Goal: Complete application form

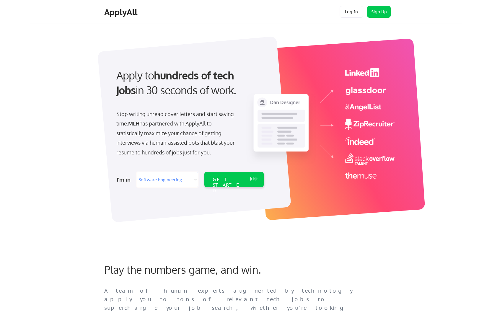
select select ""engineering""
click at [239, 179] on div "GET STARTED" at bounding box center [229, 185] width 32 height 17
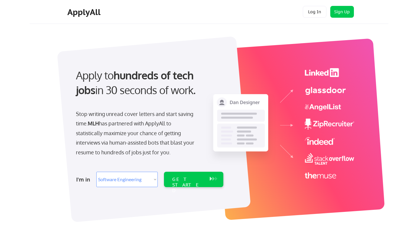
select select ""engineering""
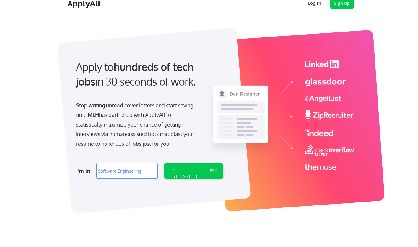
scroll to position [44, 0]
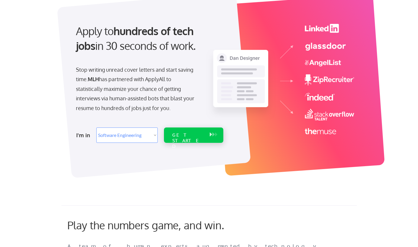
click at [201, 130] on div "GET STARTED" at bounding box center [188, 135] width 38 height 15
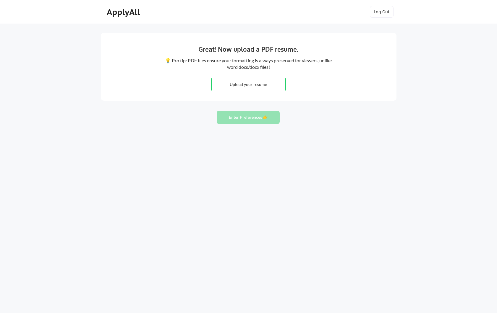
click at [241, 78] on input "file" at bounding box center [249, 84] width 74 height 13
type input "C:\fakepath\Dev Resume.pdf"
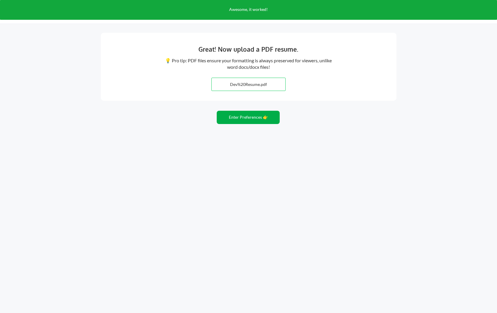
click at [261, 119] on button "Enter Preferences 👉" at bounding box center [248, 117] width 63 height 13
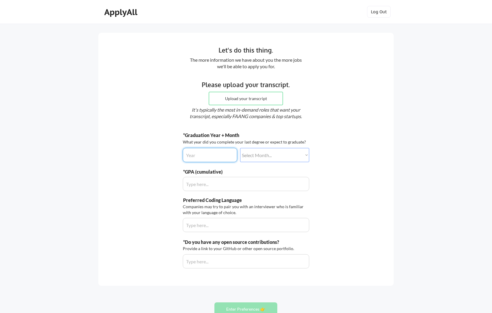
click at [222, 155] on input "input" at bounding box center [210, 155] width 54 height 14
click at [265, 155] on select "Select Month... January February March April May June July August September Oct…" at bounding box center [274, 155] width 69 height 14
click at [240, 148] on select "Select Month... January February March April May June July August September Oct…" at bounding box center [274, 155] width 69 height 14
click at [207, 155] on input "input" at bounding box center [210, 155] width 54 height 14
click at [269, 156] on select "Select Month... January February March April May June July August September Oct…" at bounding box center [274, 155] width 69 height 14
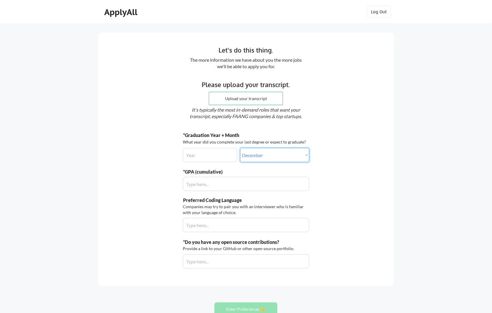
select select ""january""
click at [240, 148] on select "Select Month... January February March April May June July August September Oct…" at bounding box center [274, 155] width 69 height 14
click at [200, 156] on input "input" at bounding box center [210, 155] width 54 height 14
type input "2026"
click at [220, 184] on input "input" at bounding box center [246, 184] width 126 height 14
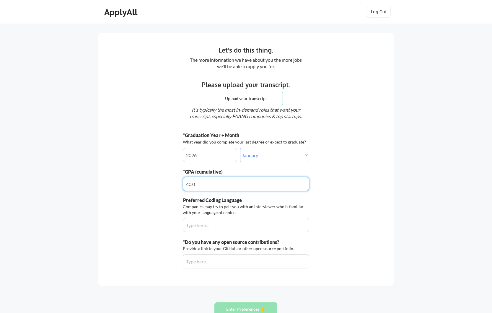
type input "4.0"
click at [254, 232] on input "input" at bounding box center [246, 225] width 126 height 14
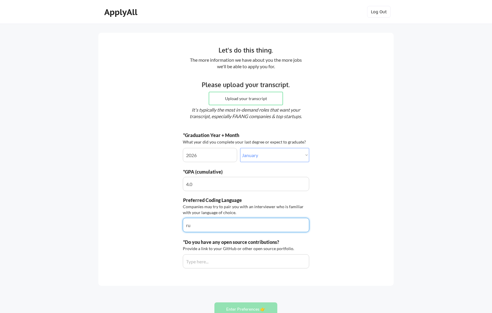
type input "r"
click at [247, 225] on input "input" at bounding box center [246, 225] width 126 height 14
type input "Rust,"
click at [223, 260] on input "input" at bounding box center [246, 261] width 126 height 14
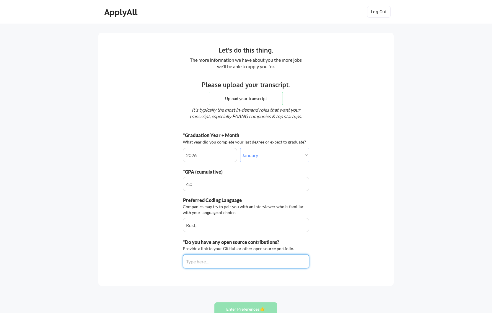
paste input "https://github.com/00msjr"
type input "https://github.com/00msjr"
click at [208, 225] on input "input" at bounding box center [246, 225] width 126 height 14
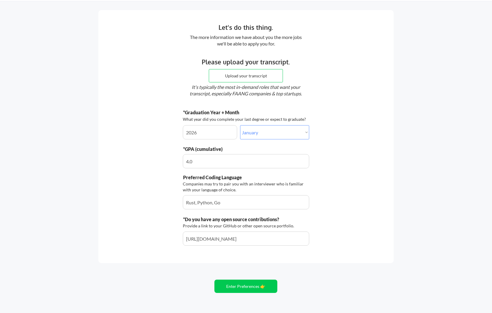
scroll to position [41, 0]
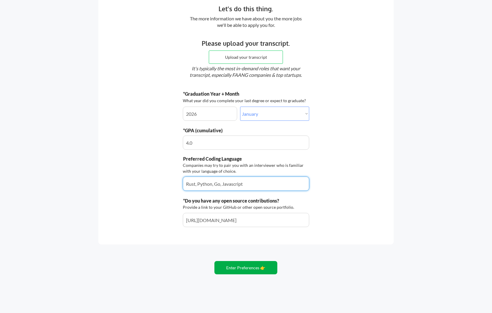
type input "Rust, Python, Go, Javascript"
click at [255, 266] on button "Enter Preferences 👉" at bounding box center [245, 267] width 63 height 13
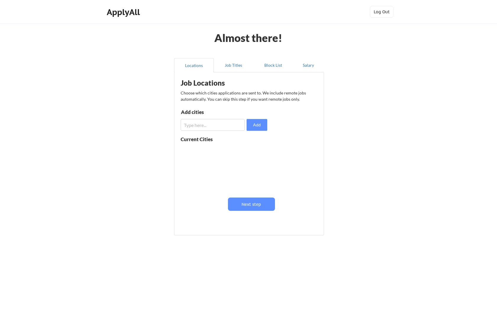
click at [207, 122] on input "input" at bounding box center [212, 125] width 64 height 12
type input "orlando"
click at [200, 125] on input "input" at bounding box center [212, 125] width 64 height 12
type input "[GEOGRAPHIC_DATA]"
click at [198, 124] on input "input" at bounding box center [212, 125] width 64 height 12
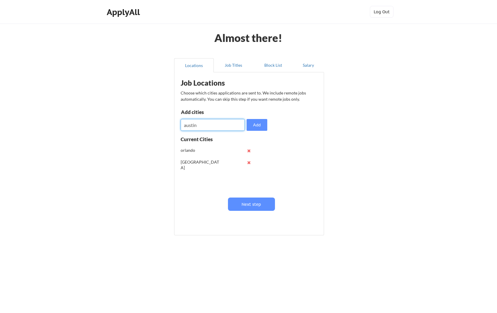
type input "austin"
click at [211, 124] on input "input" at bounding box center [212, 125] width 64 height 12
type input "[GEOGRAPHIC_DATA]"
click at [207, 124] on input "input" at bounding box center [212, 125] width 64 height 12
type input "[US_STATE]"
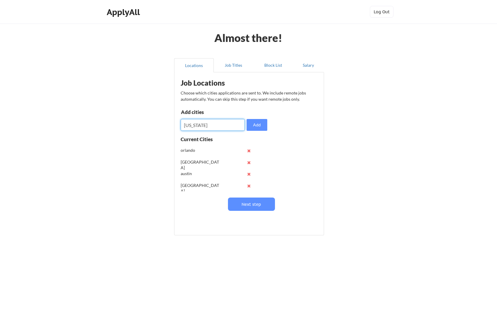
click at [251, 122] on button "Add" at bounding box center [256, 125] width 21 height 12
click at [255, 203] on button "Next step" at bounding box center [251, 204] width 47 height 13
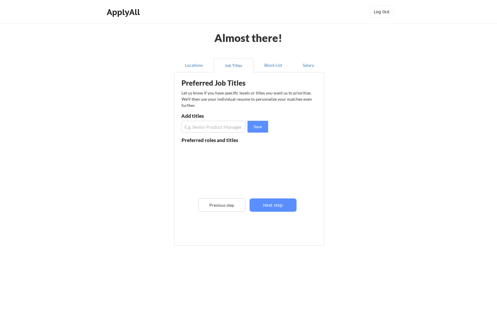
click at [207, 128] on input "input" at bounding box center [213, 127] width 64 height 12
type input "software engineer"
click at [211, 123] on input "input" at bounding box center [213, 127] width 64 height 12
type input "production engineer"
click at [211, 127] on input "input" at bounding box center [213, 127] width 64 height 12
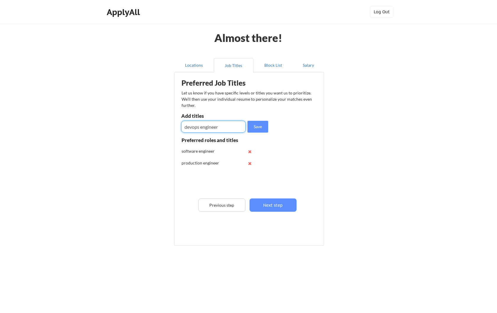
type input "devops engineer"
click at [206, 126] on input "input" at bounding box center [213, 127] width 64 height 12
type input "site reliability engineer"
click at [256, 127] on button "Save" at bounding box center [257, 127] width 21 height 12
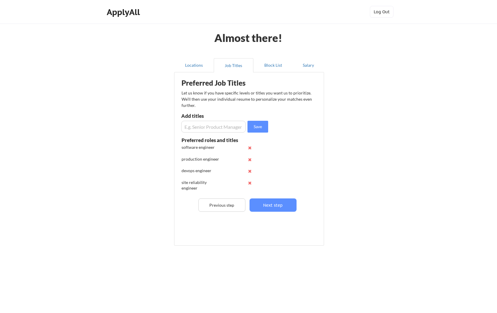
click at [209, 124] on input "input" at bounding box center [213, 127] width 64 height 12
type input "software developer"
click at [260, 128] on button "Save" at bounding box center [257, 127] width 21 height 12
click at [273, 202] on button "Next step" at bounding box center [272, 205] width 47 height 13
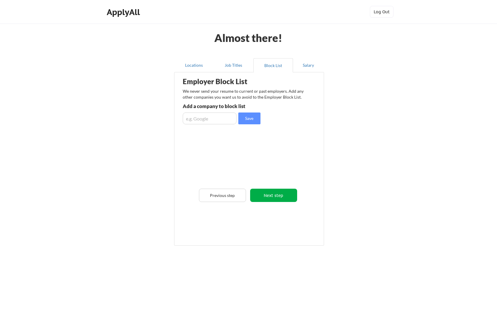
click at [281, 200] on button "Next step" at bounding box center [273, 195] width 47 height 13
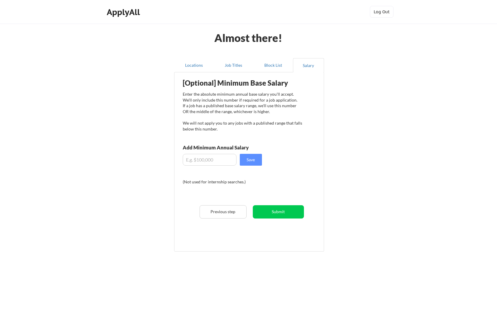
click at [222, 161] on input "input" at bounding box center [210, 160] width 54 height 12
type input "$0"
type input "$5"
type input "$50,000"
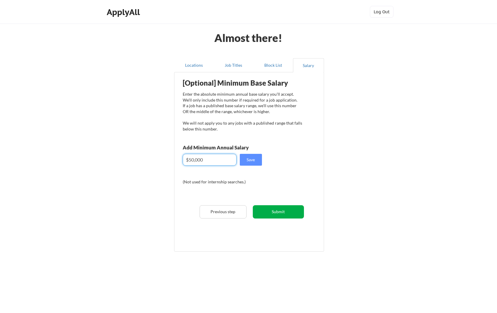
click at [268, 208] on button "Submit" at bounding box center [278, 211] width 51 height 13
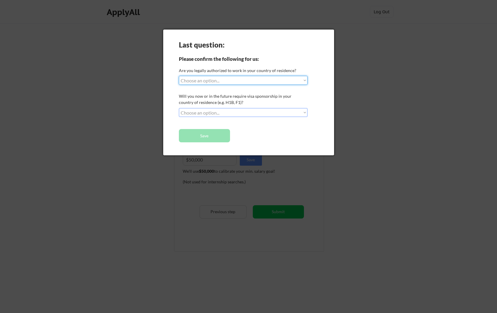
click at [200, 83] on select "Choose an option... Yes, I am a [DEMOGRAPHIC_DATA] Citizen Yes, I am a [DEMOGRA…" at bounding box center [243, 80] width 129 height 9
select select ""yes__i_am_a_[DEMOGRAPHIC_DATA]""
click at [179, 76] on select "Choose an option... Yes, I am a [DEMOGRAPHIC_DATA] Citizen Yes, I am a [DEMOGRA…" at bounding box center [243, 80] width 129 height 9
click at [204, 117] on div "Last question: Please confirm the following for us: Are you legally authorized …" at bounding box center [248, 93] width 171 height 126
click at [204, 114] on select "Choose an option... No, I will not need sponsorship Yes, I will need sponsorship" at bounding box center [243, 112] width 129 height 9
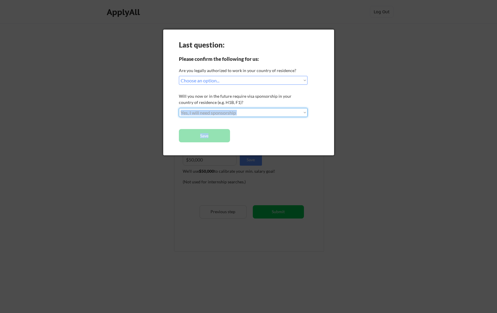
click at [179, 108] on select "Choose an option... No, I will not need sponsorship Yes, I will need sponsorship" at bounding box center [243, 112] width 129 height 9
click at [206, 113] on select "Choose an option... No, I will not need sponsorship Yes, I will need sponsorship" at bounding box center [243, 112] width 129 height 9
select select ""no__i_will_not_need_sponsorship""
click at [179, 108] on select "Choose an option... No, I will not need sponsorship Yes, I will need sponsorship" at bounding box center [243, 112] width 129 height 9
click at [207, 131] on button "Save" at bounding box center [204, 135] width 51 height 13
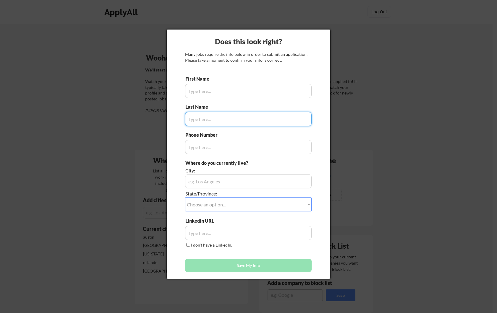
click at [214, 97] on input "input" at bounding box center [248, 91] width 126 height 14
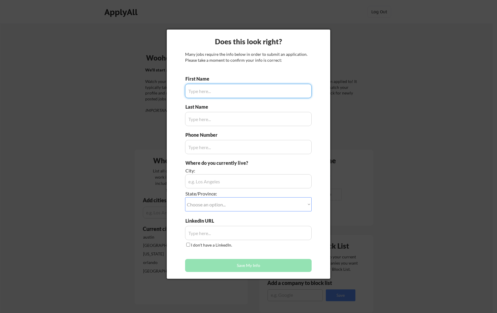
type input "Sousa Jr"
type input "(352)-426-9226"
type input "Orlando, FL"
type input "Michael"
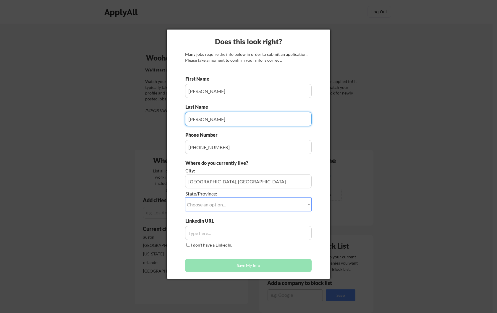
drag, startPoint x: 219, startPoint y: 119, endPoint x: 202, endPoint y: 118, distance: 16.9
click at [202, 118] on input "input" at bounding box center [248, 119] width 126 height 14
type input "Sousa"
click at [213, 199] on select "Choose an option... Other/Not Applicable Alabama Alaska Alberta Arizona Arkansa…" at bounding box center [248, 204] width 126 height 14
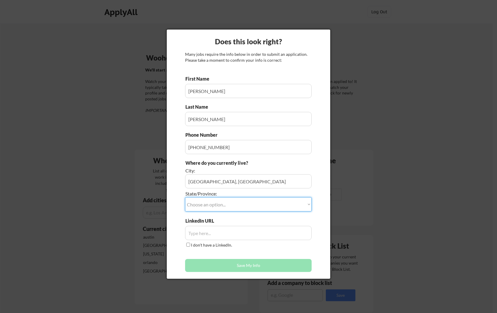
select select ""Florida""
click at [185, 197] on select "Choose an option... Other/Not Applicable Alabama Alaska Alberta Arizona Arkansa…" at bounding box center [248, 204] width 126 height 14
click at [219, 182] on input "input" at bounding box center [248, 181] width 126 height 14
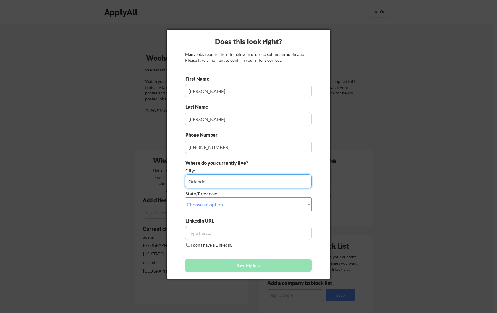
type input "Orlando"
click at [221, 228] on input "input" at bounding box center [248, 233] width 126 height 14
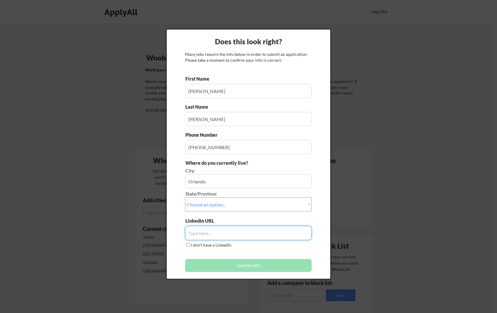
click at [194, 245] on label "I don't have a LinkedIn." at bounding box center [211, 245] width 41 height 5
click at [190, 245] on input "I don't have a LinkedIn." at bounding box center [188, 245] width 4 height 4
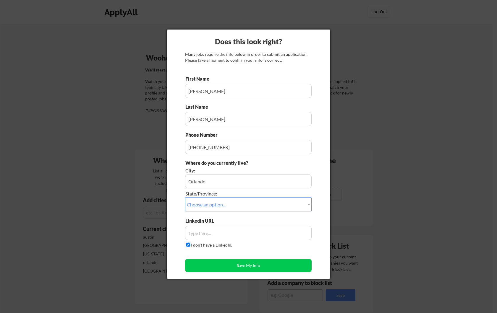
click at [188, 244] on input "I don't have a LinkedIn." at bounding box center [188, 245] width 4 height 4
checkbox input "false"
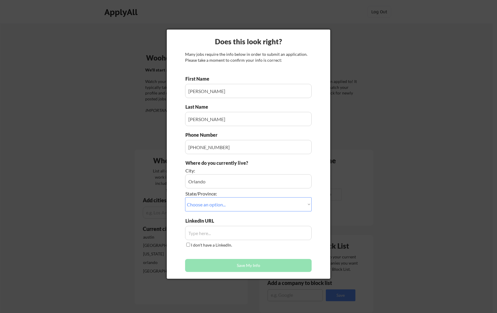
click at [204, 234] on input "input" at bounding box center [248, 233] width 126 height 14
paste input "https://www.linkedin.com/in/michaelsousajr/"
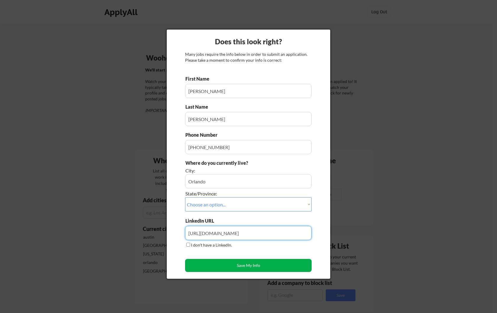
type input "https://www.linkedin.com/in/michaelsousajr/"
click at [208, 264] on button "Save My Info" at bounding box center [248, 265] width 126 height 13
